Goal: Task Accomplishment & Management: Manage account settings

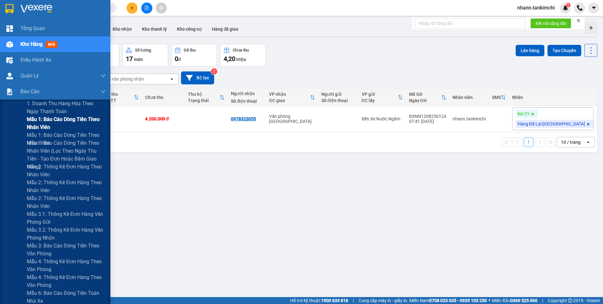
click at [33, 124] on span "Mẫu 1: Báo cáo dòng tiền theo nhân viên" at bounding box center [66, 123] width 79 height 16
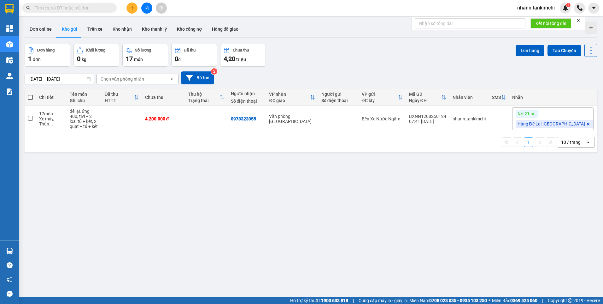
click at [75, 9] on input "text" at bounding box center [72, 7] width 74 height 7
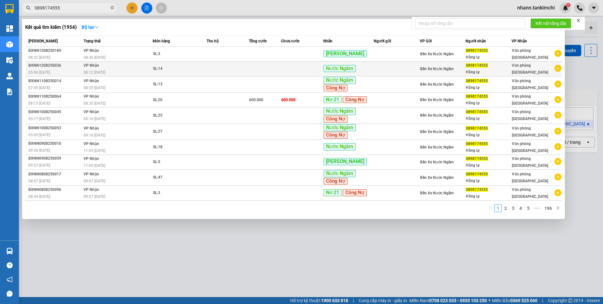
type input "0898174555"
click at [200, 71] on div "SL: 14" at bounding box center [176, 68] width 47 height 7
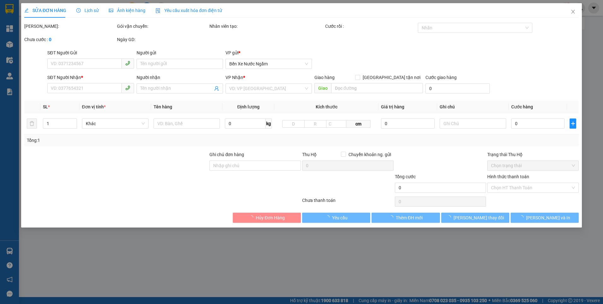
type input "0898174555"
type input "Hằng Ly"
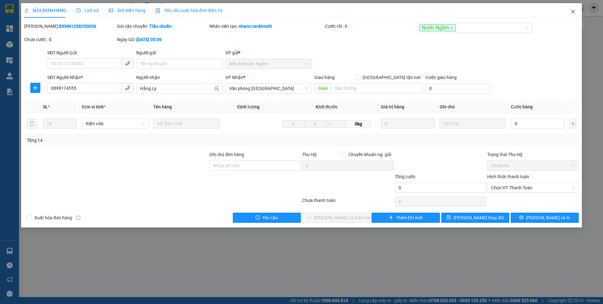
click at [574, 11] on icon "close" at bounding box center [573, 12] width 3 height 4
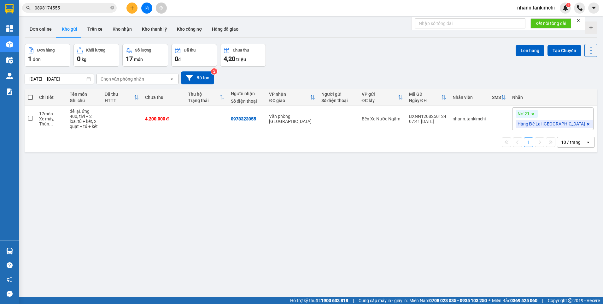
click at [73, 6] on input "0898174555" at bounding box center [72, 7] width 74 height 7
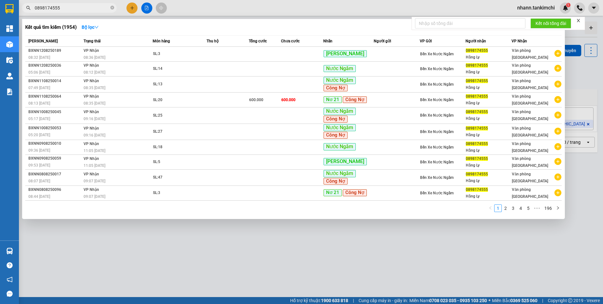
click at [133, 9] on div at bounding box center [301, 152] width 603 height 304
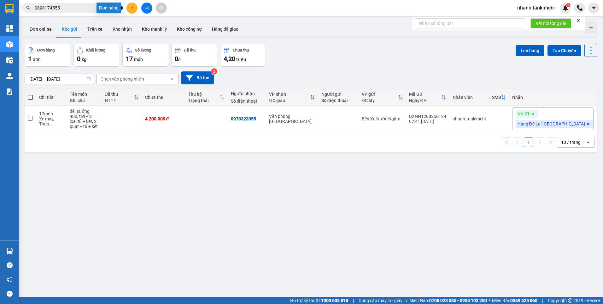
click at [131, 8] on icon "plus" at bounding box center [132, 8] width 4 height 4
click at [152, 26] on div "Tạo đơn hàng" at bounding box center [156, 23] width 27 height 7
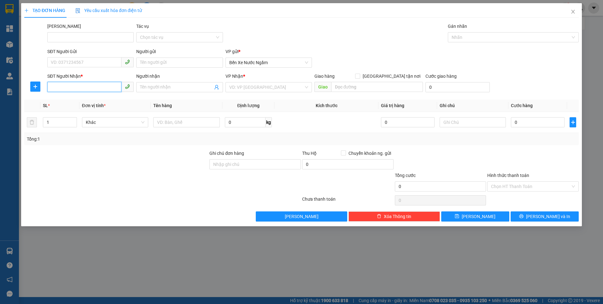
click at [71, 87] on input "SĐT Người Nhận *" at bounding box center [84, 87] width 74 height 10
type input "0898174555"
click at [70, 100] on div "0898174555 - Hằng Ly" at bounding box center [90, 99] width 79 height 7
type input "Hằng Ly"
type input "0898174555"
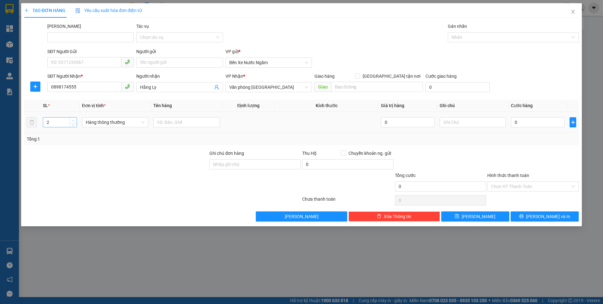
click at [73, 120] on icon "up" at bounding box center [73, 121] width 2 height 2
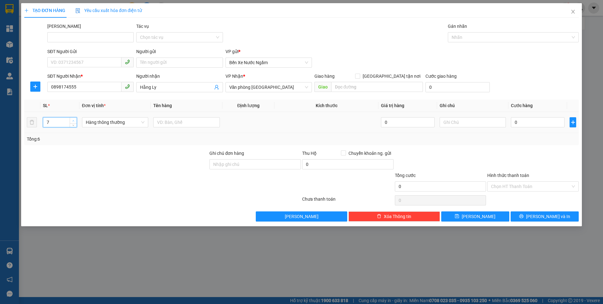
click at [73, 120] on icon "up" at bounding box center [73, 121] width 2 height 2
type input "8"
click at [73, 120] on icon "up" at bounding box center [73, 121] width 2 height 2
click at [101, 125] on span "Hàng thông thường" at bounding box center [115, 121] width 59 height 9
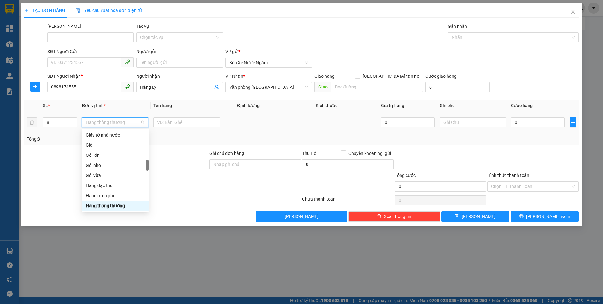
type input "k"
click at [97, 185] on div "Kiện vừa" at bounding box center [115, 185] width 59 height 7
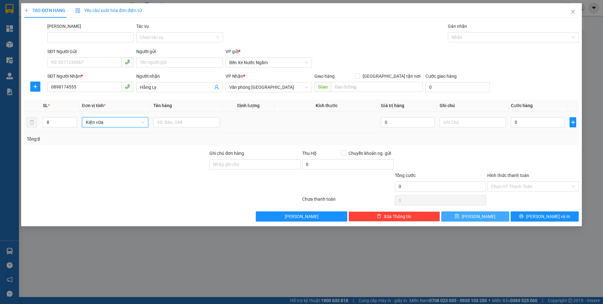
click at [479, 215] on span "Lưu" at bounding box center [479, 216] width 34 height 7
type input "1"
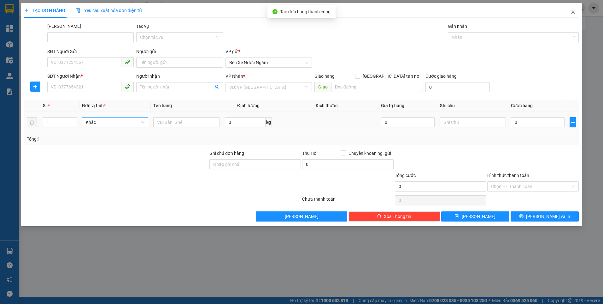
click at [574, 9] on icon "close" at bounding box center [573, 11] width 5 height 5
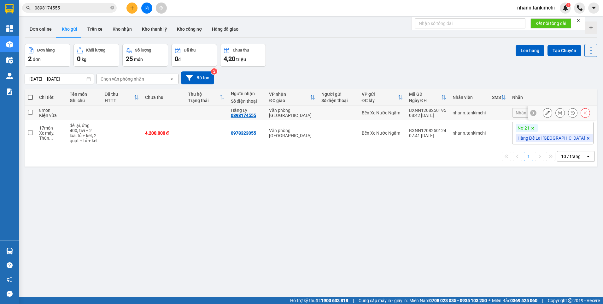
click at [28, 110] on input "checkbox" at bounding box center [30, 112] width 5 height 5
checkbox input "true"
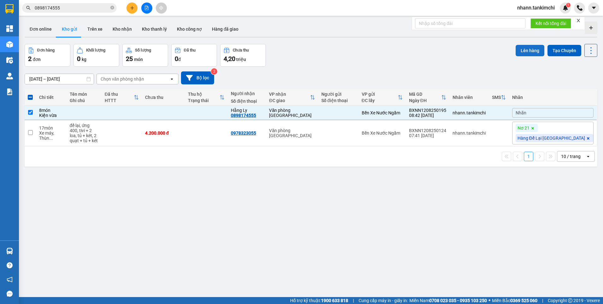
click at [518, 49] on button "Lên hàng" at bounding box center [530, 50] width 29 height 11
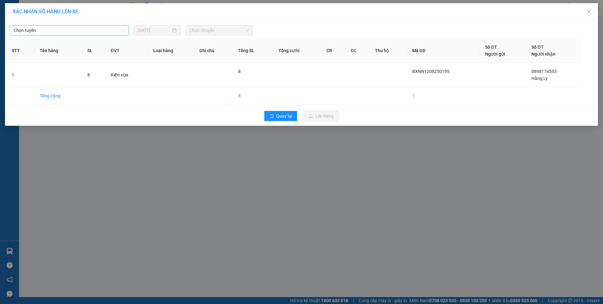
click at [72, 29] on span "Chọn tuyến" at bounding box center [69, 30] width 111 height 9
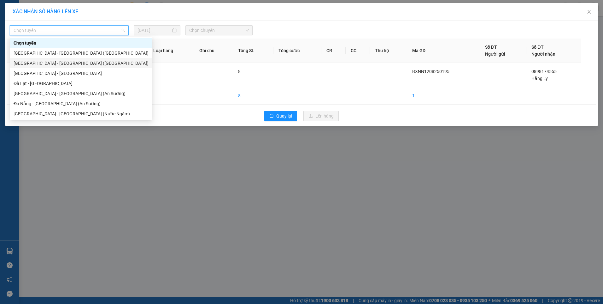
click at [55, 62] on div "Hà Nội - Đà Nẵng (Hàng)" at bounding box center [81, 63] width 135 height 7
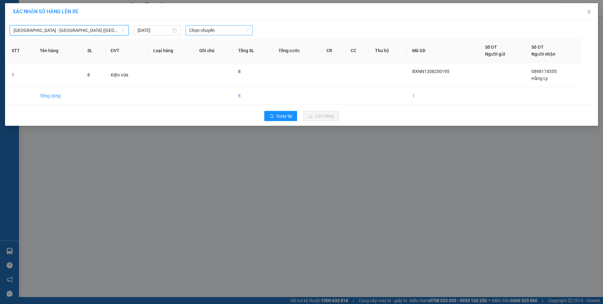
click at [231, 30] on span "Chọn chuyến" at bounding box center [219, 30] width 60 height 9
click at [195, 51] on div "07:00" at bounding box center [213, 53] width 49 height 7
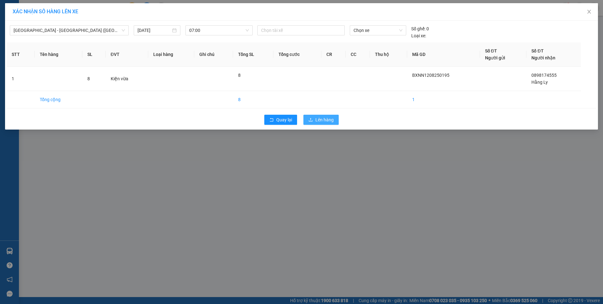
click at [322, 120] on span "Lên hàng" at bounding box center [325, 119] width 18 height 7
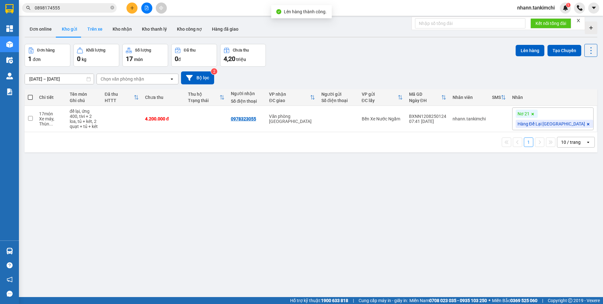
click at [92, 27] on button "Trên xe" at bounding box center [94, 28] width 25 height 15
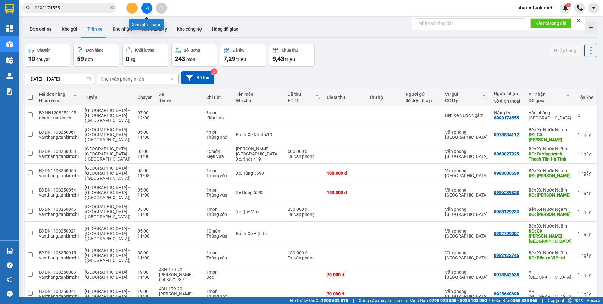
click at [147, 5] on button at bounding box center [146, 8] width 11 height 11
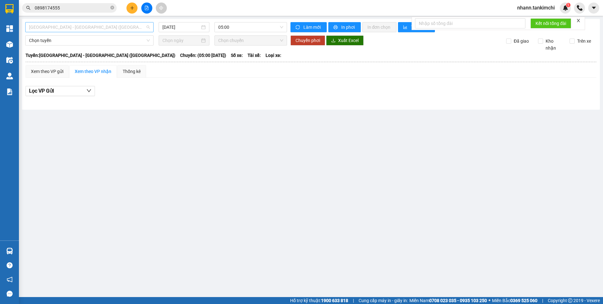
click at [88, 28] on span "Đà Nẵng - Hà Nội (Hàng)" at bounding box center [89, 26] width 121 height 9
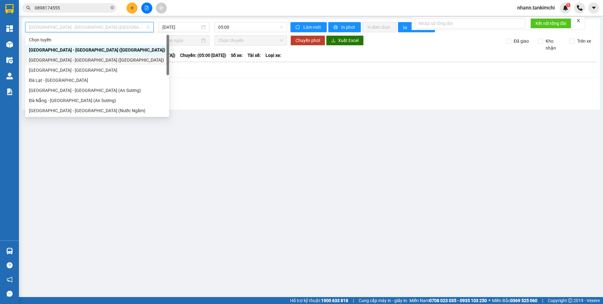
click at [66, 60] on div "Hà Nội - Đà Nẵng (Hàng)" at bounding box center [97, 59] width 136 height 7
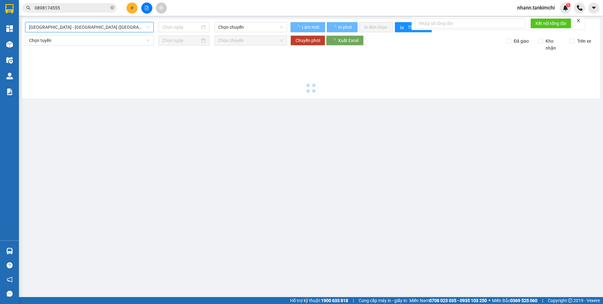
type input "12/08/2025"
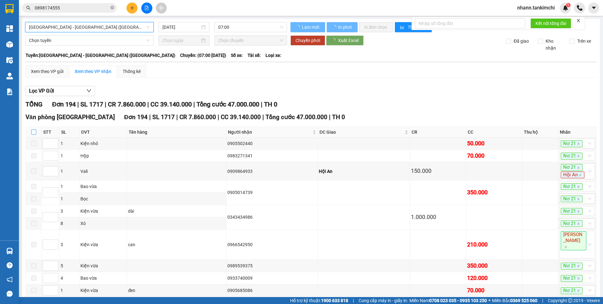
click at [33, 133] on input "checkbox" at bounding box center [33, 131] width 5 height 5
checkbox input "true"
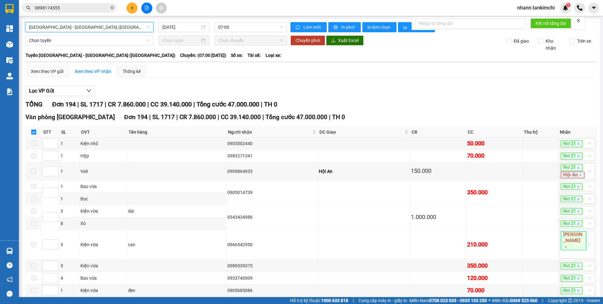
checkbox input "true"
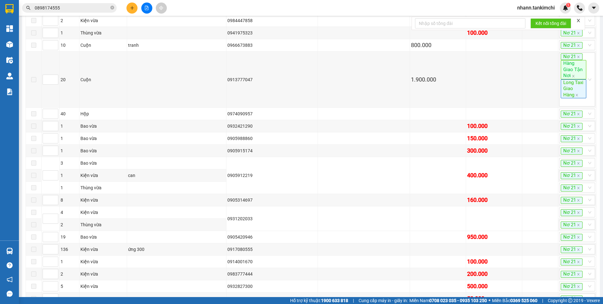
scroll to position [3571, 0]
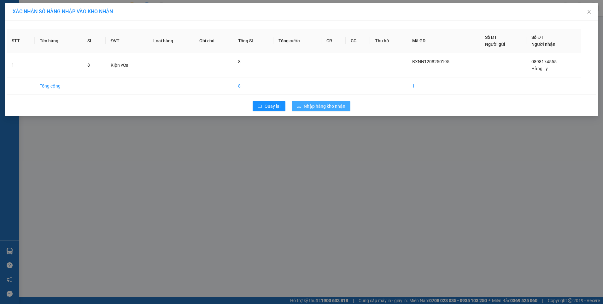
click at [328, 107] on span "Nhập hàng kho nhận" at bounding box center [325, 106] width 42 height 7
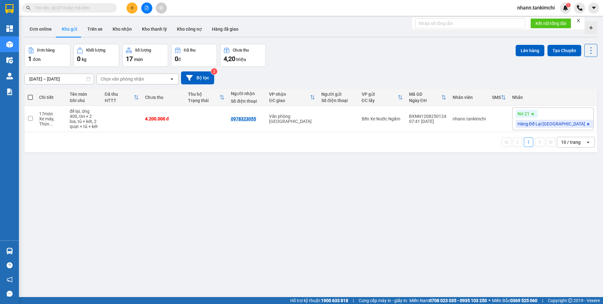
click at [75, 5] on input "text" at bounding box center [72, 7] width 74 height 7
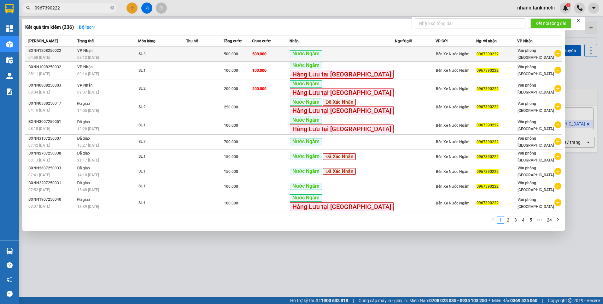
type input "0967390222"
click at [210, 57] on td at bounding box center [205, 54] width 38 height 15
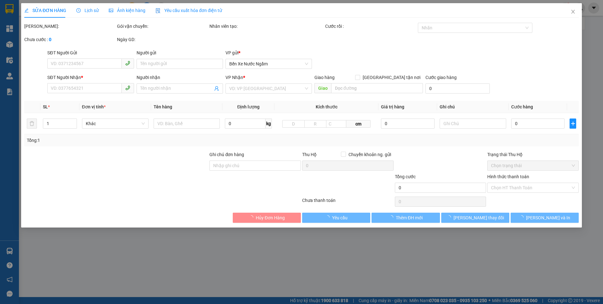
type input "0967390222"
type input "500.000"
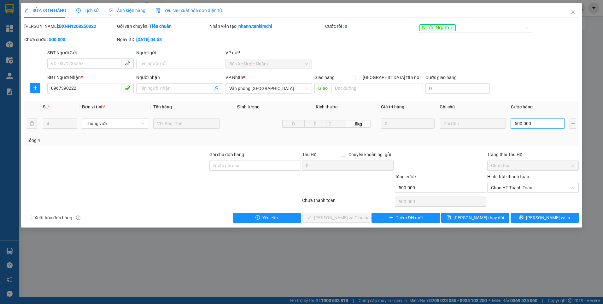
click at [534, 125] on input "500.000" at bounding box center [538, 123] width 54 height 10
type input "4"
type input "40"
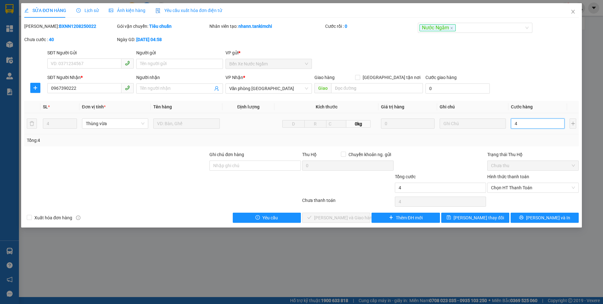
type input "40"
type input "400"
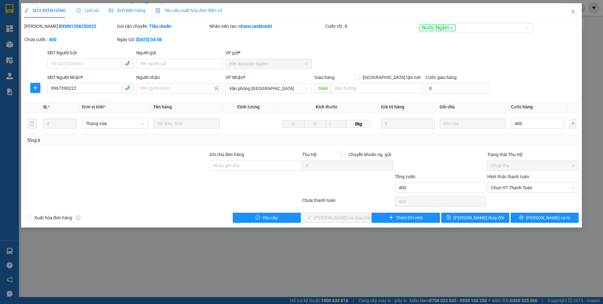
type input "400.000"
click at [555, 67] on div "SĐT Người Gửi VD: 0371234567 Người gửi Tên người gửi VP gửi * Bến Xe Nước Ngầm" at bounding box center [313, 60] width 534 height 22
click at [472, 220] on span "[PERSON_NAME] đổi" at bounding box center [479, 217] width 50 height 7
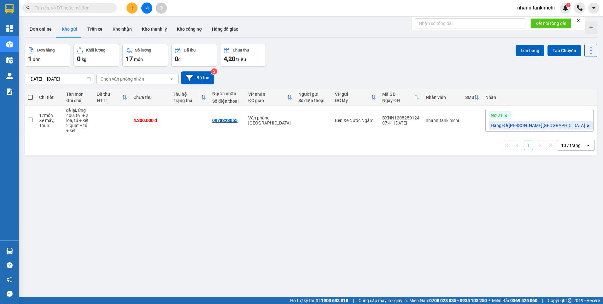
click at [91, 8] on input "text" at bounding box center [72, 7] width 74 height 7
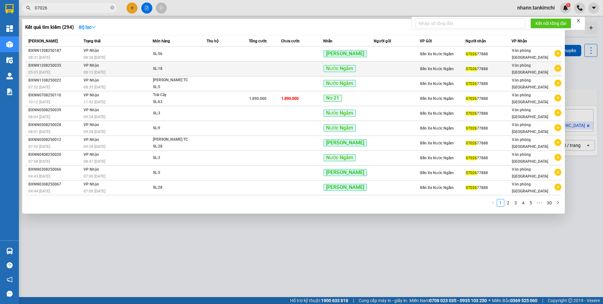
type input "07026"
click at [197, 72] on div "SL: 18" at bounding box center [176, 68] width 47 height 7
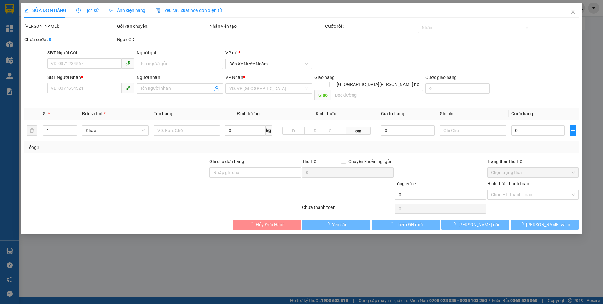
type input "0702677888"
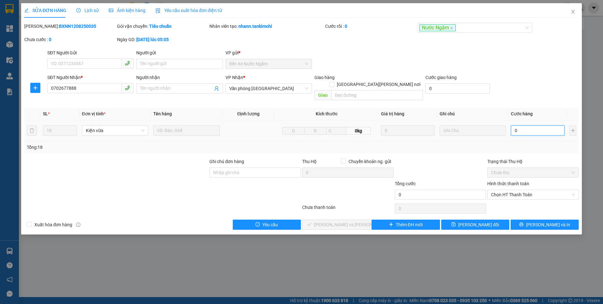
click at [534, 125] on input "0" at bounding box center [538, 130] width 54 height 10
type input "5"
type input "54"
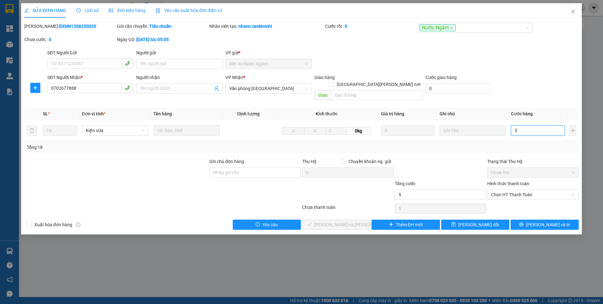
type input "54"
type input "540"
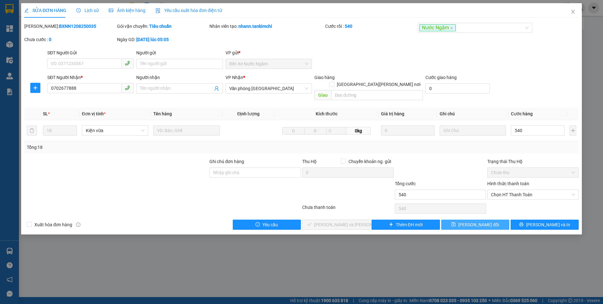
type input "540.000"
click at [478, 221] on span "[PERSON_NAME] đổi" at bounding box center [479, 224] width 41 height 7
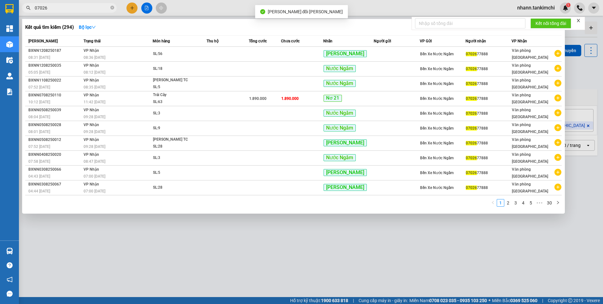
click at [59, 11] on input "07026" at bounding box center [72, 7] width 74 height 7
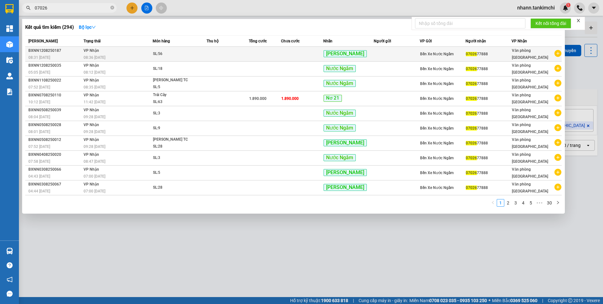
click at [222, 56] on td at bounding box center [228, 54] width 43 height 15
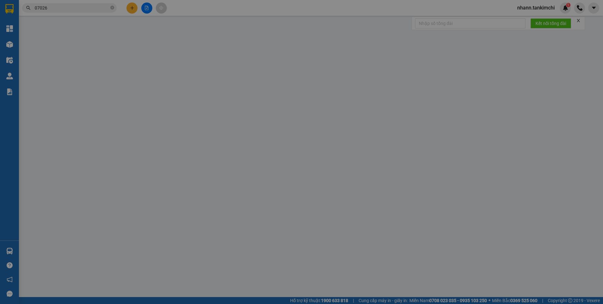
type input "0702677888"
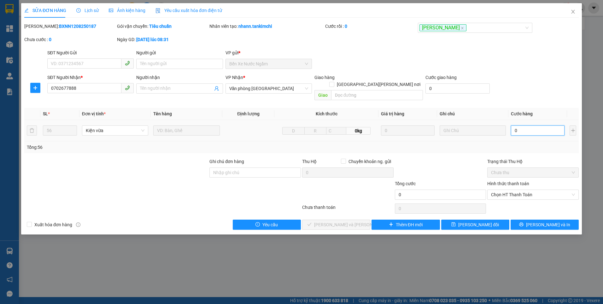
click at [531, 125] on input "0" at bounding box center [538, 130] width 54 height 10
type input "1"
type input "16"
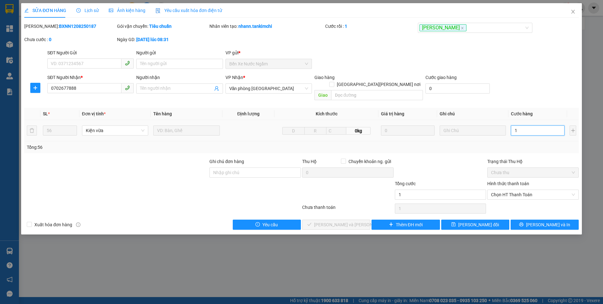
type input "16"
type input "168"
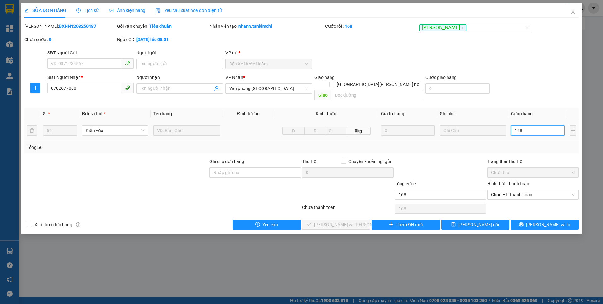
type input "1.680"
type input "1.680.000"
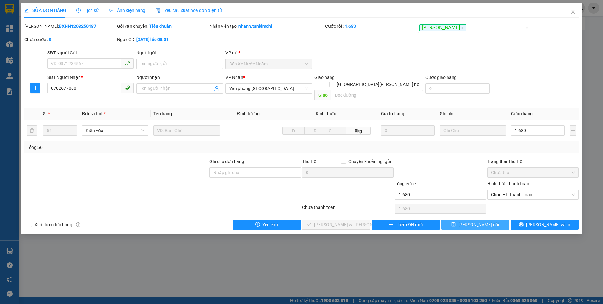
type input "1.680.000"
click at [479, 221] on span "[PERSON_NAME] đổi" at bounding box center [479, 224] width 41 height 7
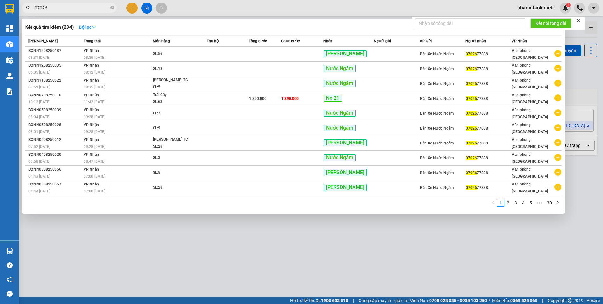
drag, startPoint x: 55, startPoint y: 7, endPoint x: 22, endPoint y: 14, distance: 33.4
click at [22, 14] on div "Kết quả [PERSON_NAME] ( 294 ) Bộ lọc Mã ĐH Trạng thái Món hàng Thu hộ Tổng [PER…" at bounding box center [61, 8] width 123 height 11
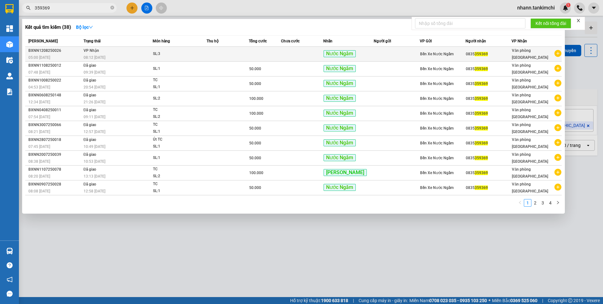
type input "359369"
click at [224, 56] on td at bounding box center [228, 54] width 43 height 15
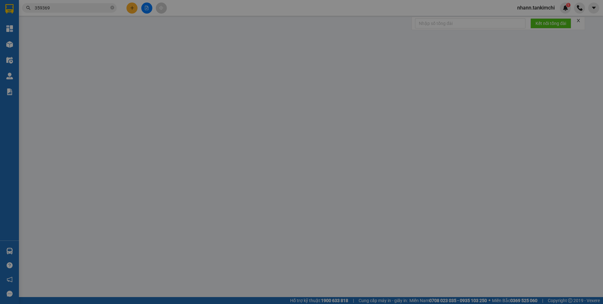
type input "0835359369"
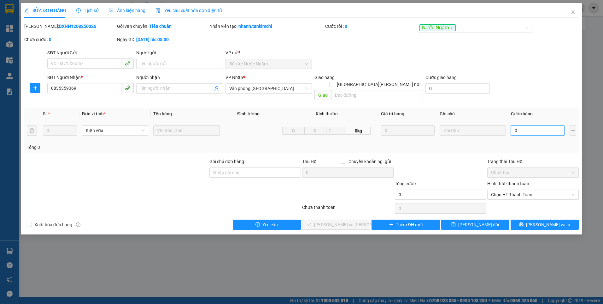
click at [528, 125] on input "0" at bounding box center [538, 130] width 54 height 10
type input "1"
type input "12"
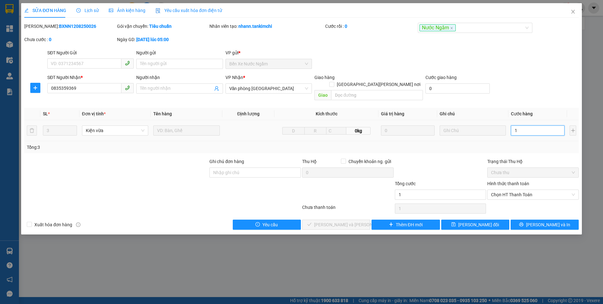
type input "12"
type input "120"
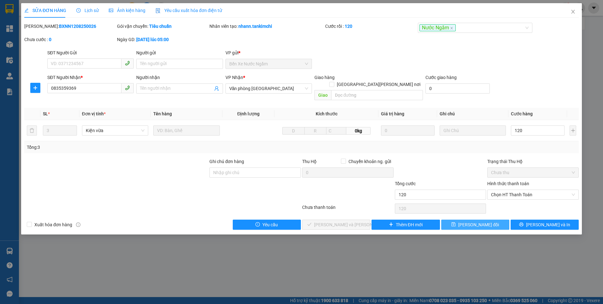
type input "120.000"
click at [475, 221] on span "[PERSON_NAME] đổi" at bounding box center [479, 224] width 41 height 7
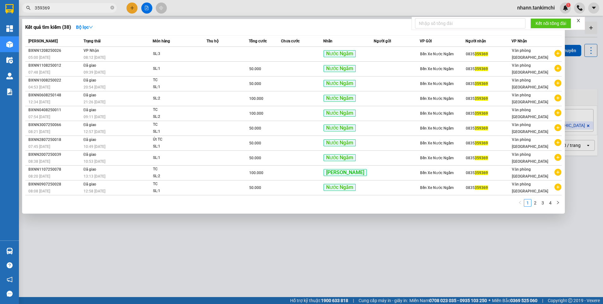
drag, startPoint x: 57, startPoint y: 6, endPoint x: 23, endPoint y: 9, distance: 33.9
click at [23, 9] on span "359369" at bounding box center [69, 7] width 95 height 9
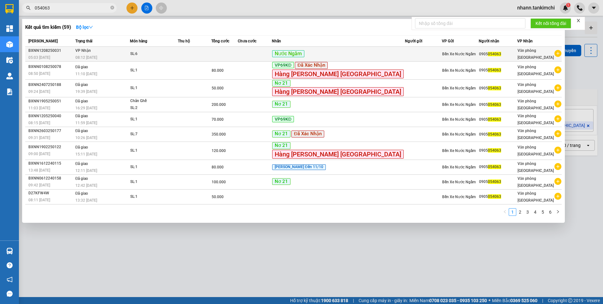
type input "054063"
click at [178, 51] on div "SL: 6" at bounding box center [153, 53] width 47 height 7
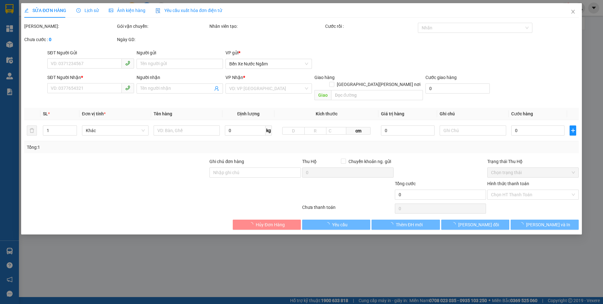
type input "0905054063"
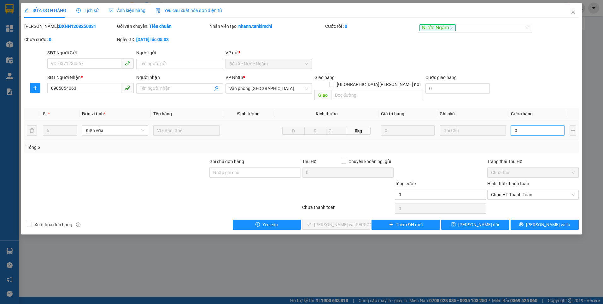
click at [529, 126] on input "0" at bounding box center [538, 130] width 54 height 10
type input "4"
type input "40"
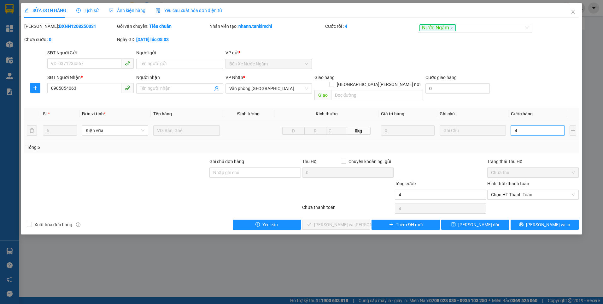
type input "40"
type input "400"
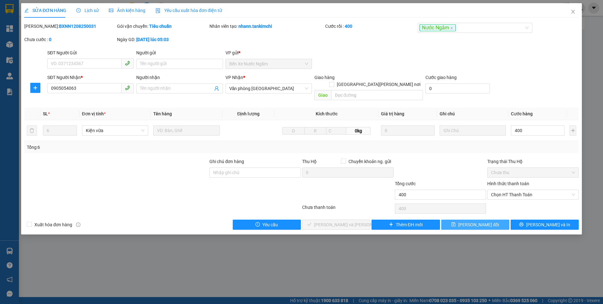
type input "400.000"
click at [472, 221] on span "[PERSON_NAME] đổi" at bounding box center [479, 224] width 41 height 7
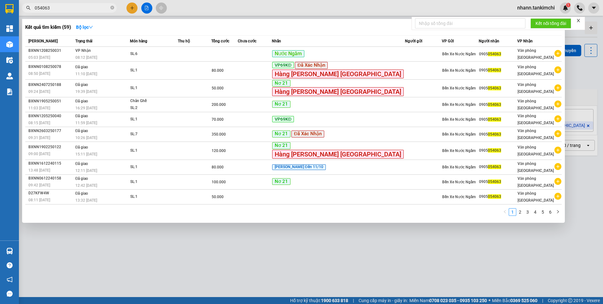
drag, startPoint x: 42, startPoint y: 10, endPoint x: 32, endPoint y: 12, distance: 11.0
click at [32, 12] on span "054063" at bounding box center [69, 7] width 95 height 9
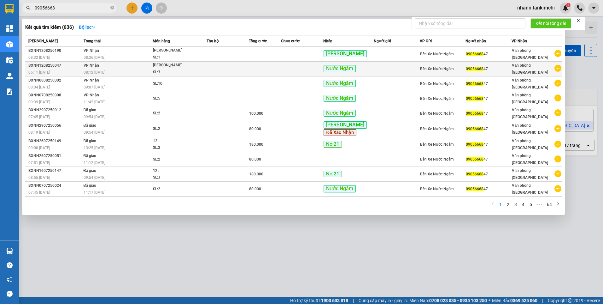
type input "09056668"
click at [242, 70] on td at bounding box center [228, 69] width 43 height 15
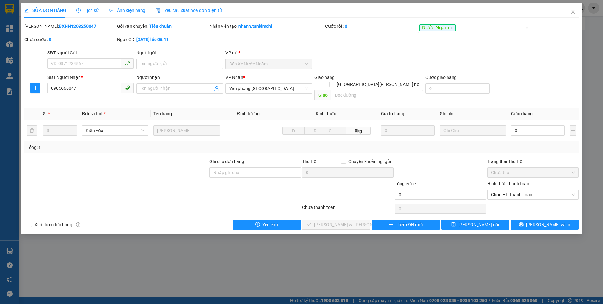
type input "0905666847"
click at [530, 125] on input "0" at bounding box center [538, 130] width 54 height 10
type input "1"
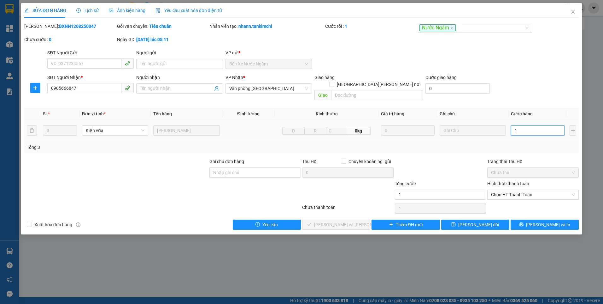
type input "12"
type input "120"
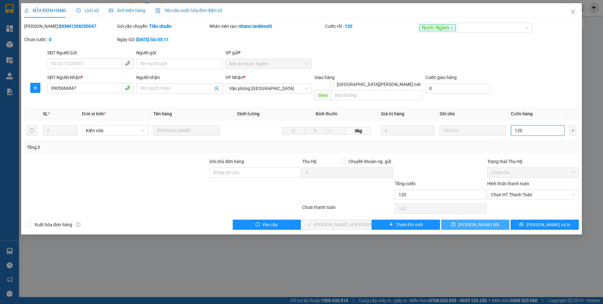
type input "120"
type input "120.000"
click at [466, 219] on button "[PERSON_NAME] đổi" at bounding box center [476, 224] width 68 height 10
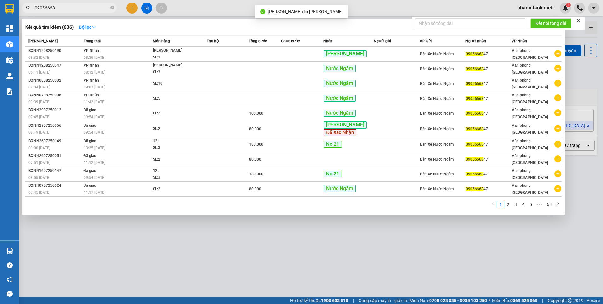
click at [55, 7] on input "09056668" at bounding box center [72, 7] width 74 height 7
click at [215, 56] on td at bounding box center [228, 54] width 43 height 15
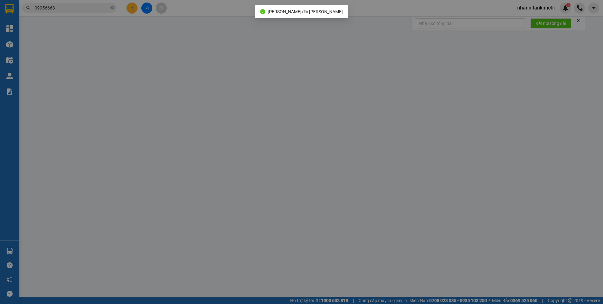
type input "0905666847"
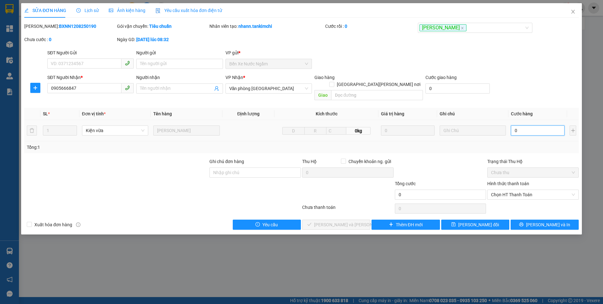
click at [523, 125] on input "0" at bounding box center [538, 130] width 54 height 10
type input "4"
type input "40"
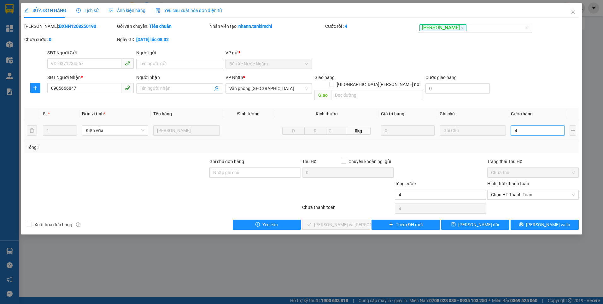
type input "40"
type input "400"
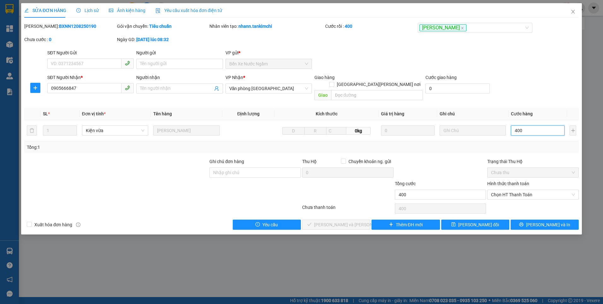
type input "40"
type input "40.000"
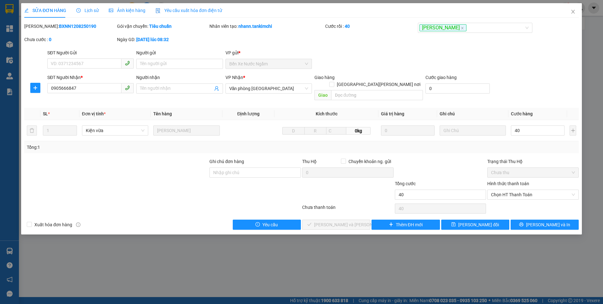
type input "40.000"
click at [538, 144] on div "Tổng: 1" at bounding box center [302, 147] width 550 height 7
click at [479, 221] on span "[PERSON_NAME] đổi" at bounding box center [479, 224] width 41 height 7
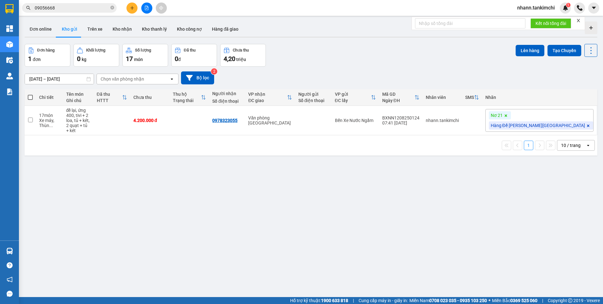
click at [62, 8] on input "09056668" at bounding box center [72, 7] width 74 height 7
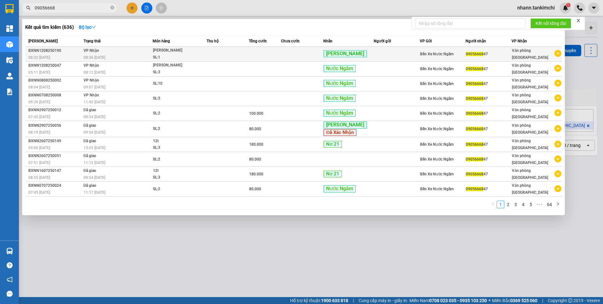
click at [274, 55] on td at bounding box center [265, 54] width 32 height 15
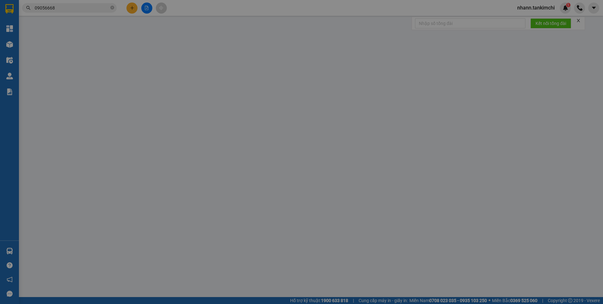
type input "0905666847"
type input "40.000"
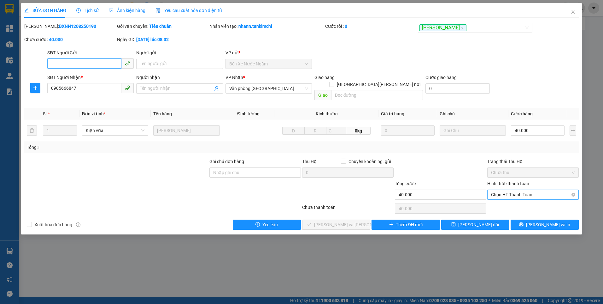
click at [526, 190] on span "Chọn HT Thanh Toán" at bounding box center [533, 194] width 84 height 9
click at [510, 199] on div "Tại văn phòng" at bounding box center [533, 200] width 84 height 7
type input "0"
click at [335, 221] on span "[PERSON_NAME] và [PERSON_NAME] hàng" at bounding box center [356, 224] width 85 height 7
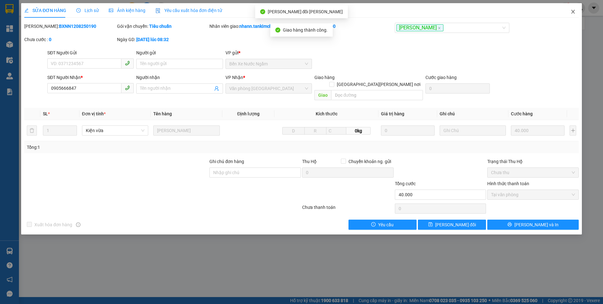
click at [574, 10] on icon "close" at bounding box center [573, 11] width 5 height 5
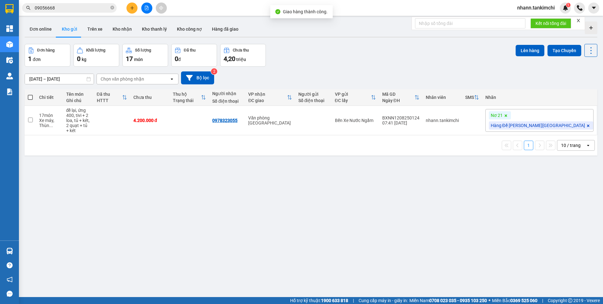
click at [78, 11] on input "09056668" at bounding box center [72, 7] width 74 height 7
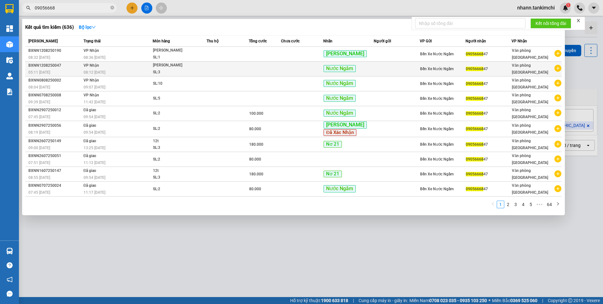
click at [238, 70] on td at bounding box center [228, 69] width 43 height 15
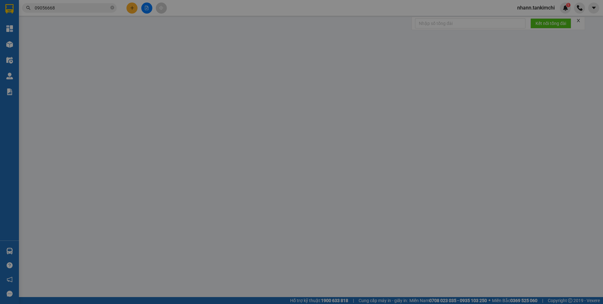
type input "0905666847"
type input "120.000"
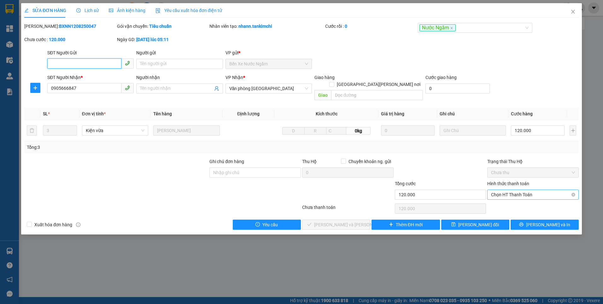
click at [514, 190] on span "Chọn HT Thanh Toán" at bounding box center [533, 194] width 84 height 9
drag, startPoint x: 512, startPoint y: 201, endPoint x: 463, endPoint y: 201, distance: 48.6
click at [511, 201] on div "Tại văn phòng" at bounding box center [533, 200] width 84 height 7
type input "0"
drag, startPoint x: 314, startPoint y: 220, endPoint x: 318, endPoint y: 218, distance: 3.8
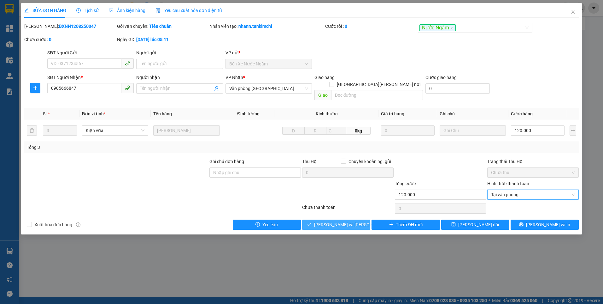
click at [316, 220] on button "[PERSON_NAME] và [PERSON_NAME] hàng" at bounding box center [336, 224] width 68 height 10
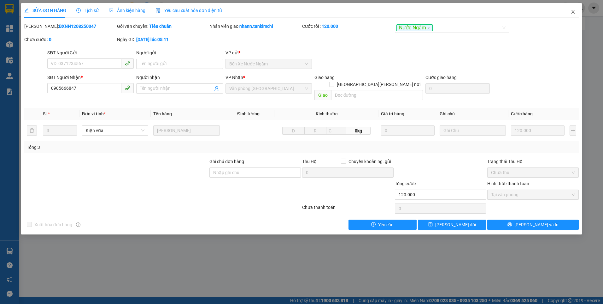
click at [573, 11] on icon "close" at bounding box center [573, 11] width 5 height 5
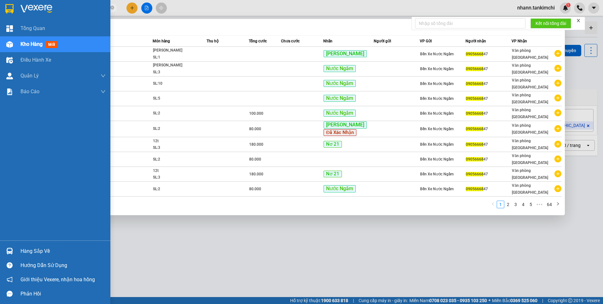
drag, startPoint x: 63, startPoint y: 7, endPoint x: 6, endPoint y: 17, distance: 58.6
click at [6, 17] on section "Kết quả [PERSON_NAME] ( 636 ) Bộ lọc Mã ĐH Trạng thái Món hàng Thu hộ Tổng [PER…" at bounding box center [301, 152] width 603 height 304
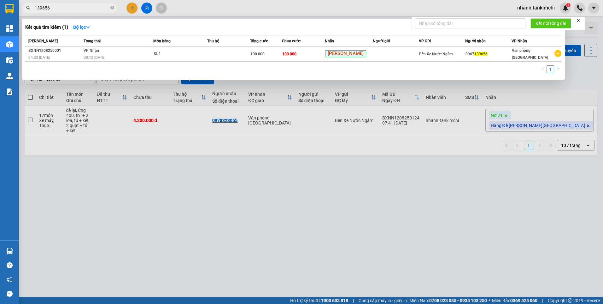
drag, startPoint x: 51, startPoint y: 9, endPoint x: 28, endPoint y: 12, distance: 22.9
click at [28, 12] on span "139656" at bounding box center [69, 7] width 95 height 9
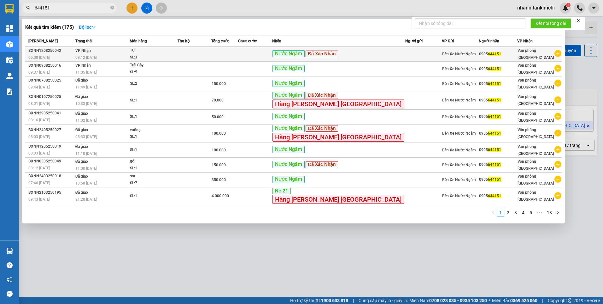
type input "644151"
click at [199, 52] on td at bounding box center [194, 54] width 33 height 15
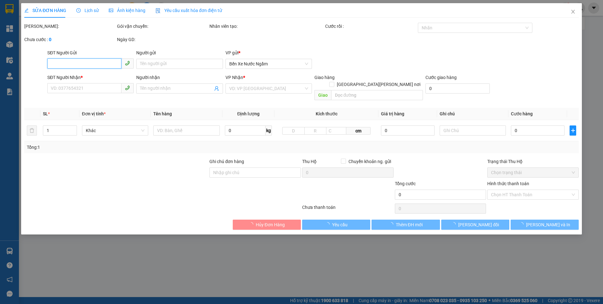
type input "0905644151"
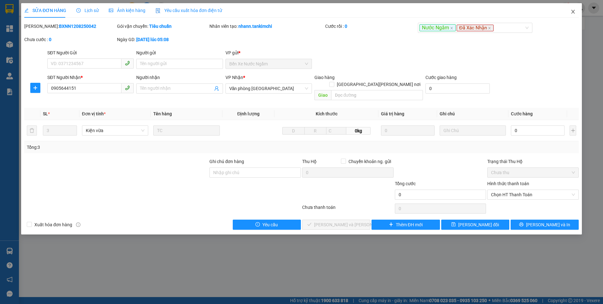
click at [572, 11] on icon "close" at bounding box center [573, 11] width 5 height 5
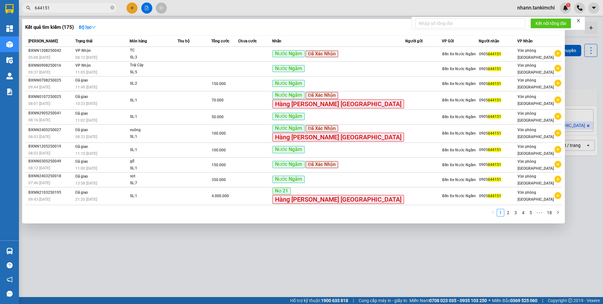
click at [58, 10] on input "644151" at bounding box center [72, 7] width 74 height 7
click at [211, 55] on td at bounding box center [194, 54] width 33 height 15
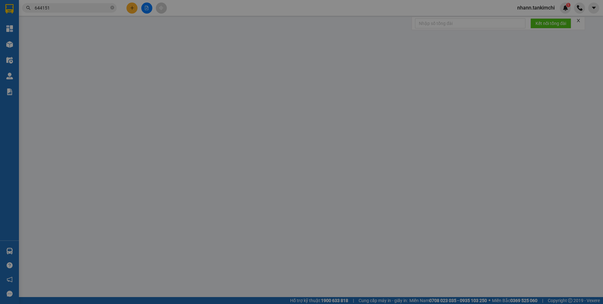
type input "0905644151"
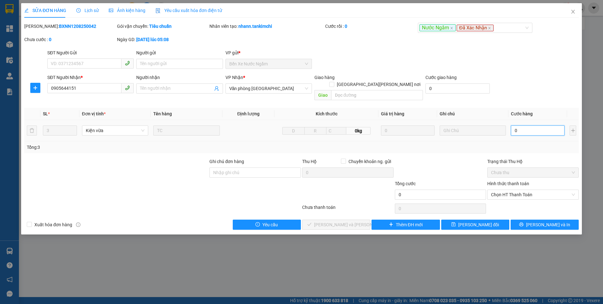
click at [530, 125] on input "0" at bounding box center [538, 130] width 54 height 10
type input "1"
type input "15"
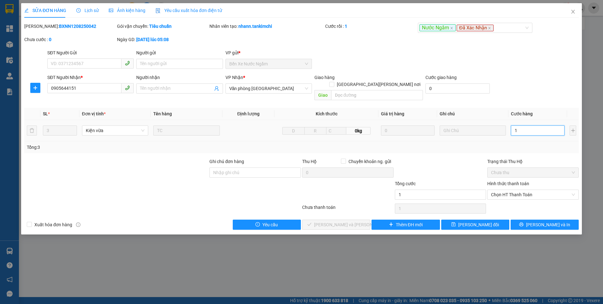
type input "15"
type input "150"
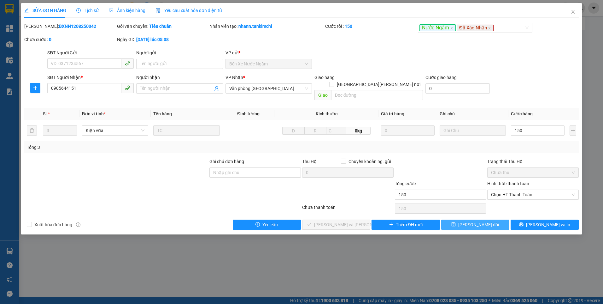
type input "150.000"
click at [478, 221] on span "[PERSON_NAME] đổi" at bounding box center [479, 224] width 41 height 7
